Goal: Task Accomplishment & Management: Manage account settings

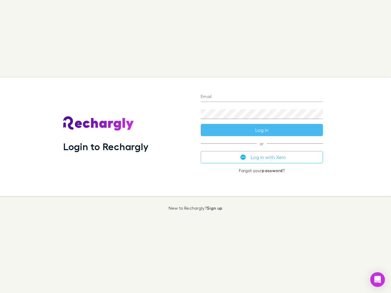
click at [195, 147] on div "Login to Rechargly" at bounding box center [126, 137] width 137 height 118
click at [262, 97] on input "Email" at bounding box center [262, 97] width 122 height 10
click at [262, 130] on form "Email Password Log in" at bounding box center [262, 111] width 122 height 49
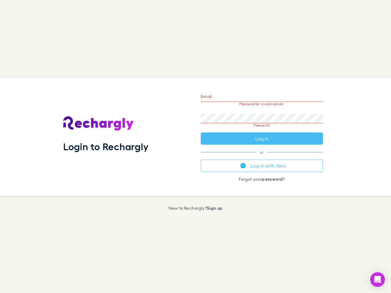
click at [262, 157] on div "Email Please enter a valid email. Password Please fill Log in or Log in with Xe…" at bounding box center [262, 137] width 132 height 118
click at [377, 280] on icon "Open Intercom Messenger" at bounding box center [377, 279] width 6 height 7
